Goal: Task Accomplishment & Management: Complete application form

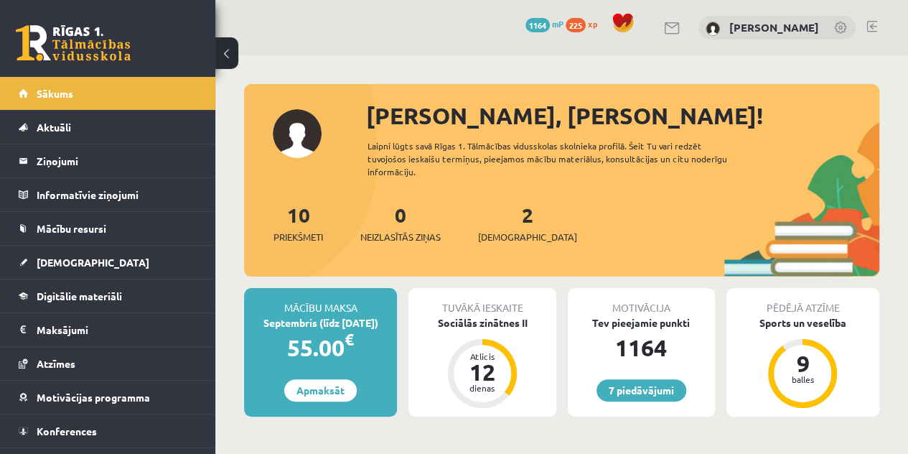
click at [498, 226] on div "2 Ieskaites" at bounding box center [527, 222] width 99 height 45
click at [500, 230] on span "[DEMOGRAPHIC_DATA]" at bounding box center [527, 237] width 99 height 14
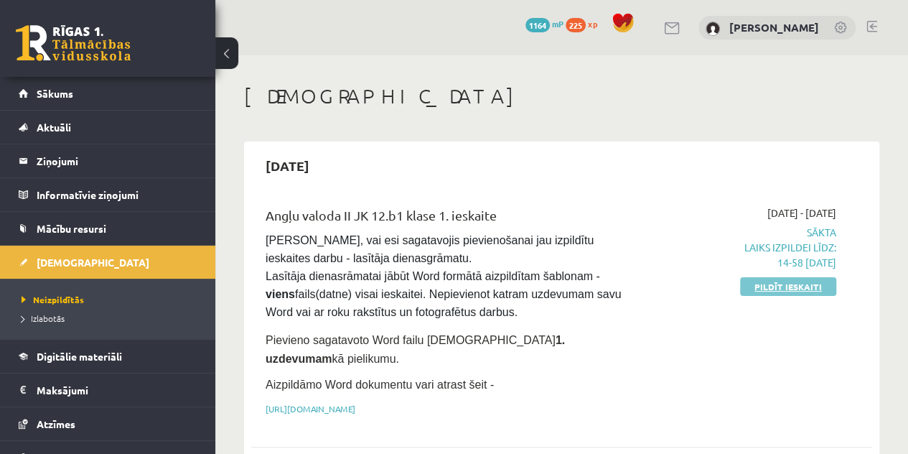
click at [778, 282] on link "Pildīt ieskaiti" at bounding box center [788, 286] width 96 height 19
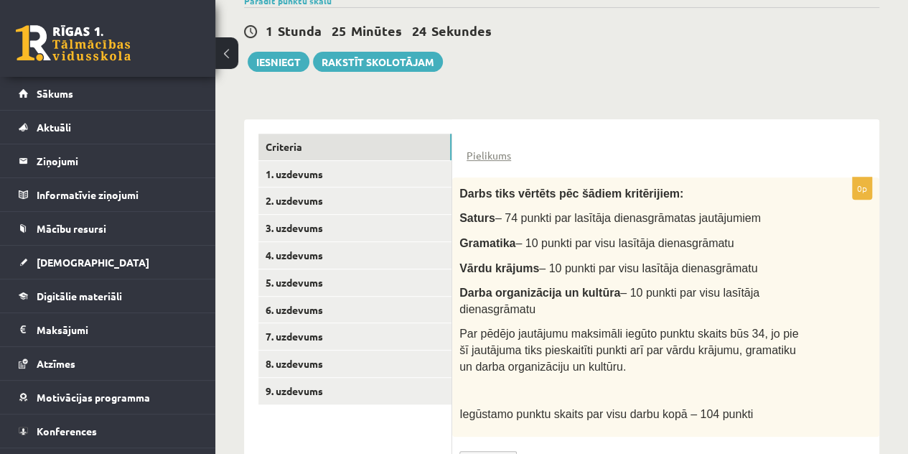
scroll to position [304, 0]
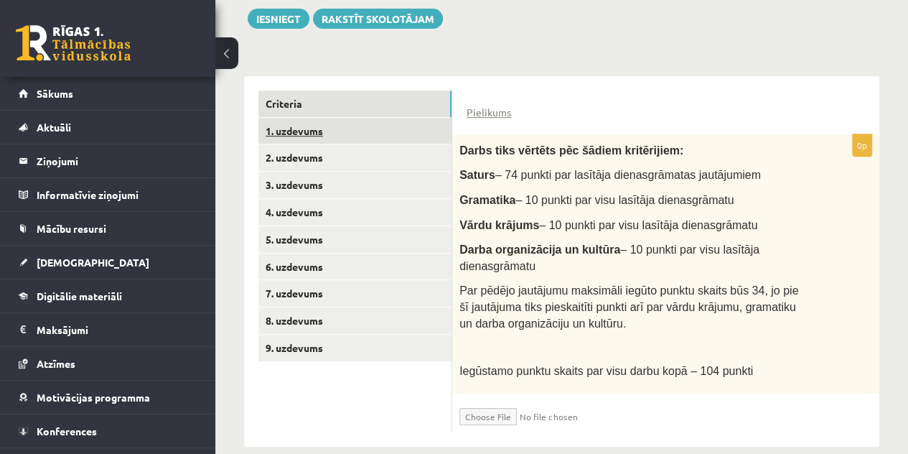
click at [350, 128] on link "1. uzdevums" at bounding box center [354, 131] width 193 height 27
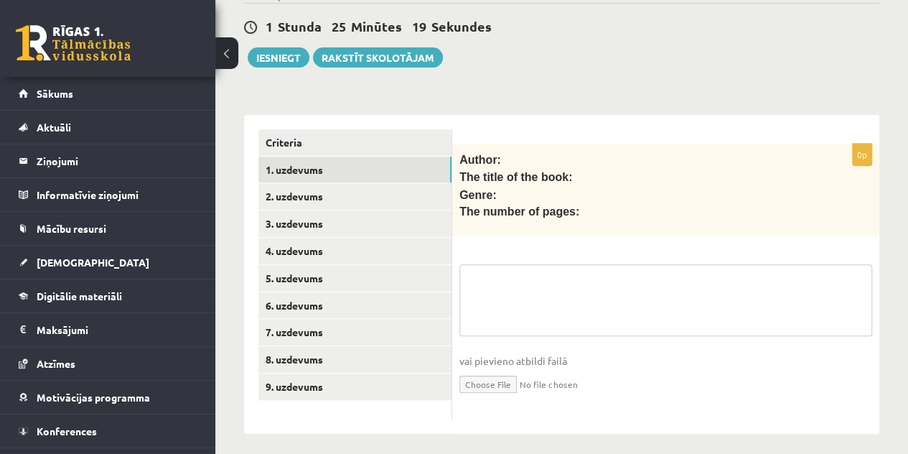
click at [508, 280] on textarea at bounding box center [665, 300] width 413 height 72
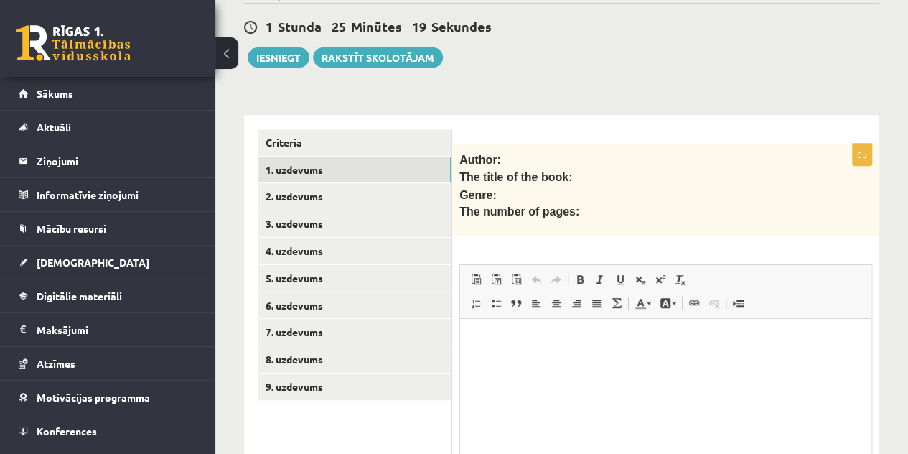
scroll to position [0, 0]
click at [490, 363] on html at bounding box center [665, 341] width 411 height 44
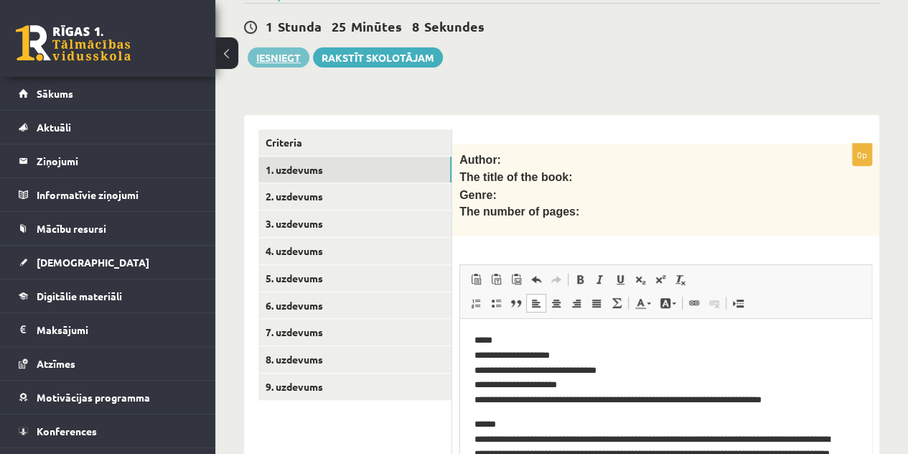
click at [285, 54] on button "Iesniegt" at bounding box center [279, 57] width 62 height 20
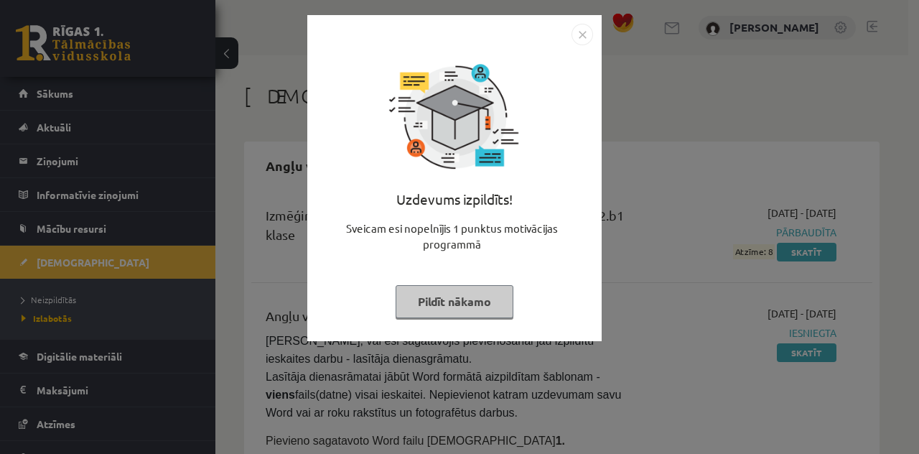
click at [490, 288] on button "Pildīt nākamo" at bounding box center [455, 301] width 118 height 33
